Goal: Information Seeking & Learning: Learn about a topic

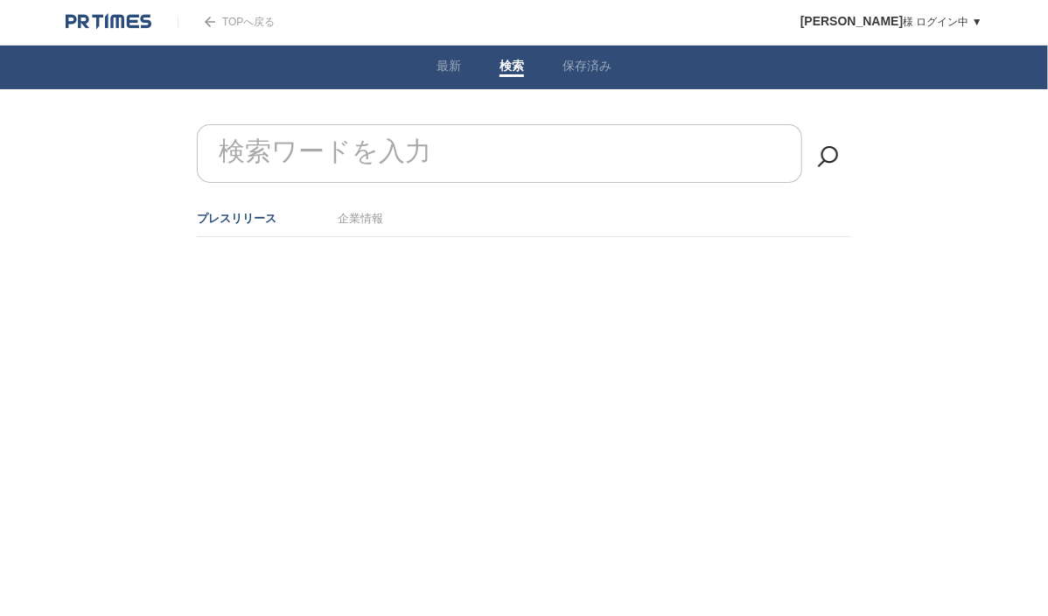
click at [453, 153] on input "検索ワードを入力" at bounding box center [499, 153] width 605 height 59
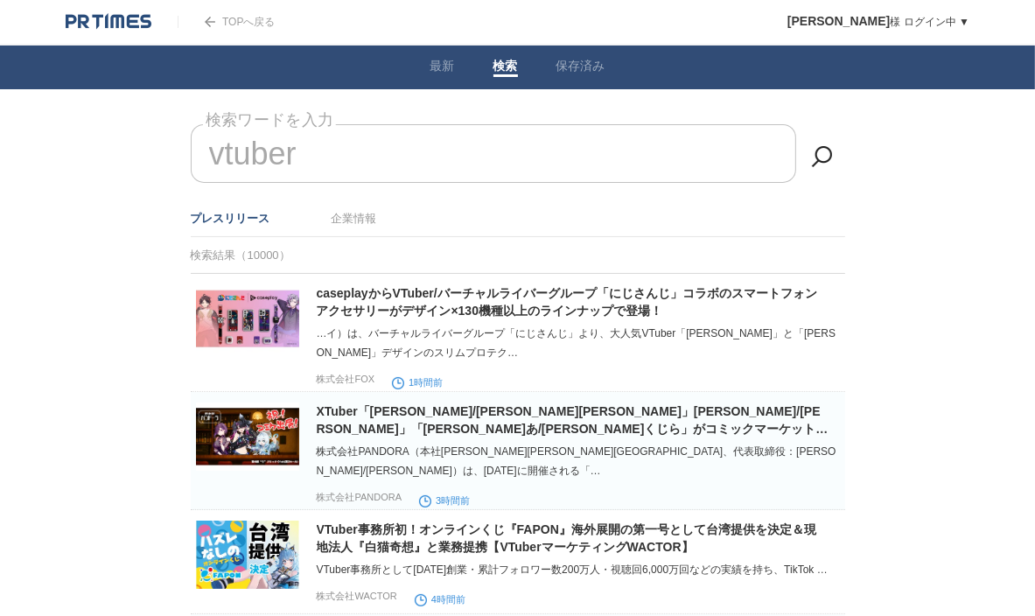
type input "vtuber"
drag, startPoint x: 885, startPoint y: 231, endPoint x: 795, endPoint y: 233, distance: 90.1
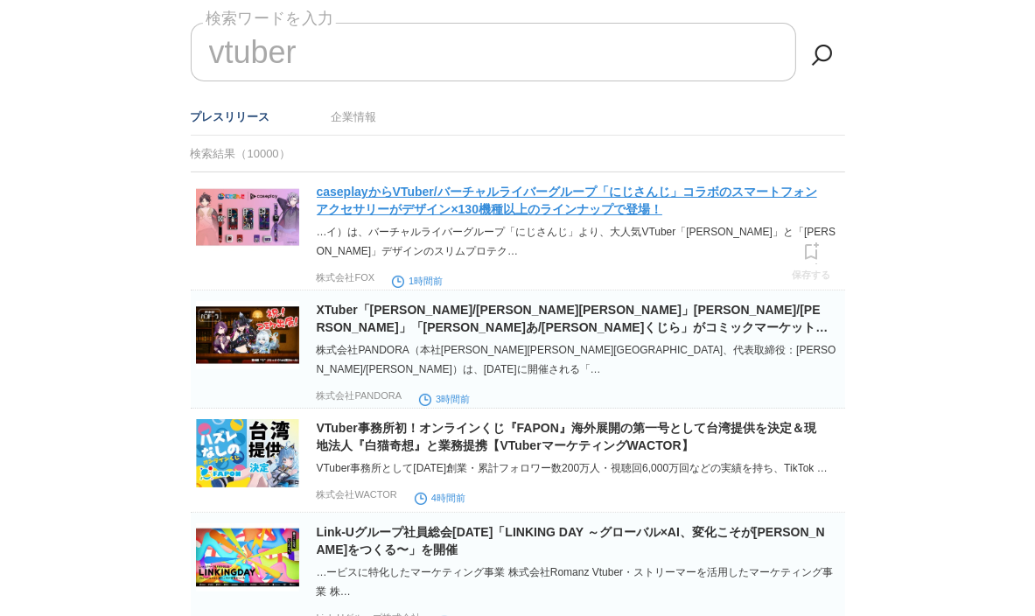
scroll to position [87, 0]
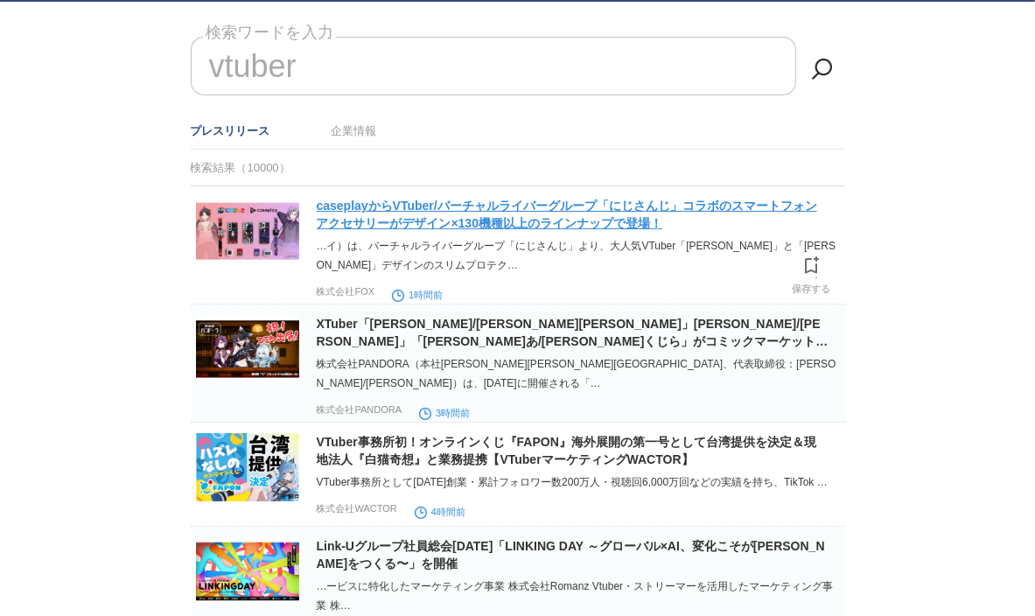
click at [570, 221] on link "caseplayからVTuber/バーチャルライバーグループ「にじさんじ」コラボのスマートフォンアクセサリーがデザイン×130機種以上のラインナップで登場！" at bounding box center [567, 214] width 500 height 31
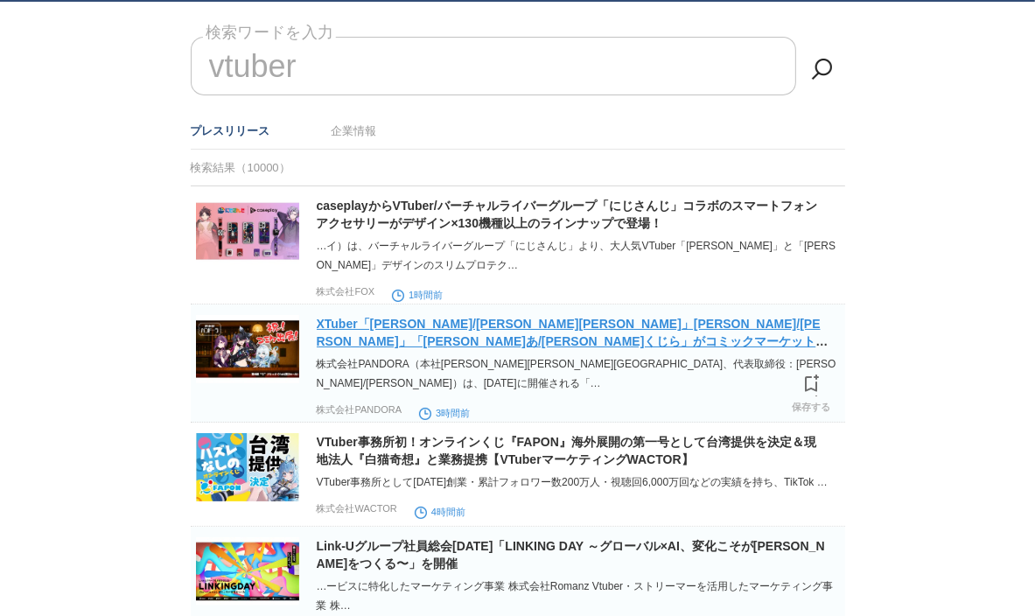
click at [394, 342] on link "XTuber「[PERSON_NAME]/[PERSON_NAME][PERSON_NAME]」[PERSON_NAME]/[PERSON_NAME]」「[P…" at bounding box center [573, 341] width 512 height 49
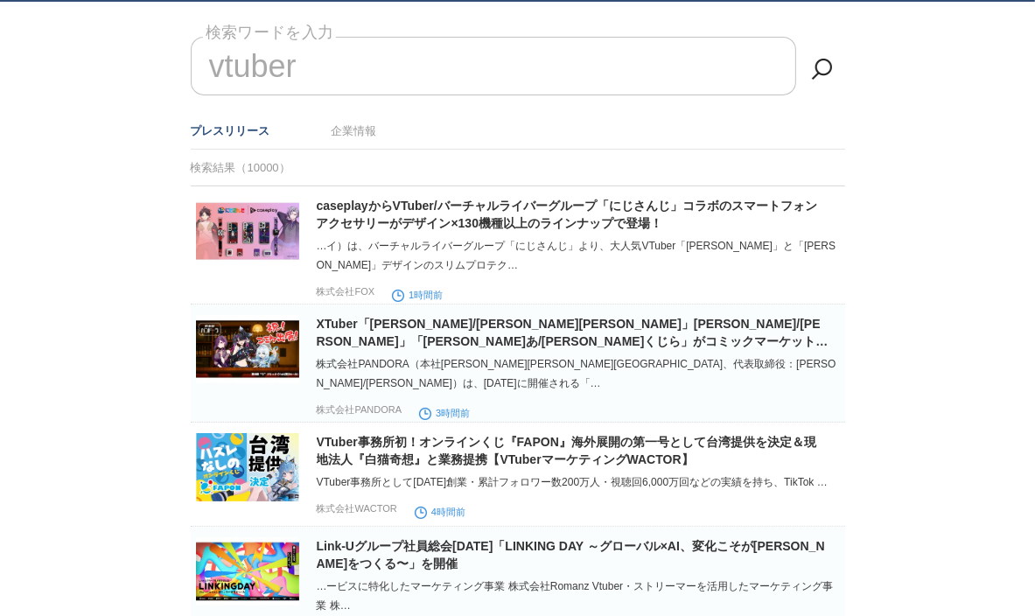
click at [458, 61] on input "vtuber" at bounding box center [493, 66] width 605 height 59
